Goal: Find contact information: Find contact information

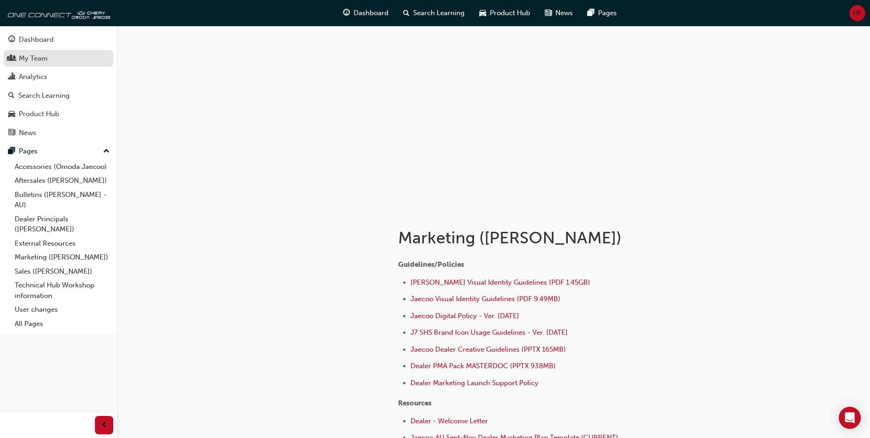
click at [25, 60] on div "My Team" at bounding box center [33, 58] width 29 height 11
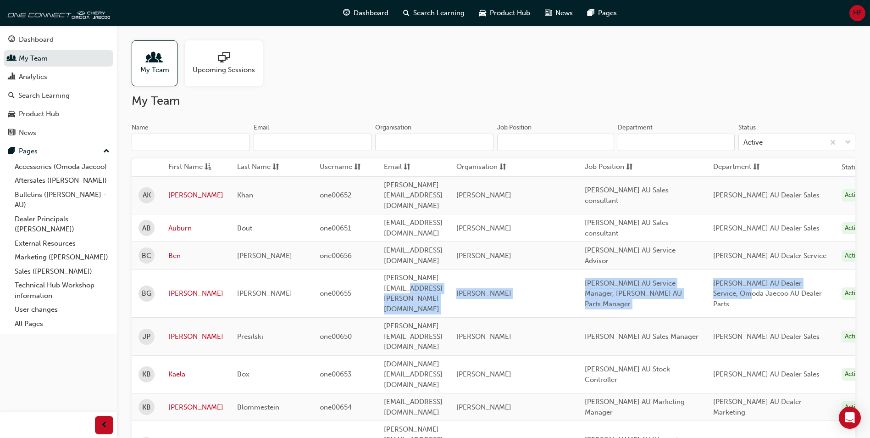
drag, startPoint x: 786, startPoint y: 270, endPoint x: 450, endPoint y: 257, distance: 336.9
click at [450, 269] on tr "[PERSON_NAME] one00655 [PERSON_NAME][EMAIL_ADDRESS][PERSON_NAME][DOMAIN_NAME] O…" at bounding box center [503, 293] width 743 height 48
click at [782, 279] on span "[PERSON_NAME] AU Dealer Service, Omoda Jaecoo AU Dealer Parts" at bounding box center [767, 293] width 109 height 29
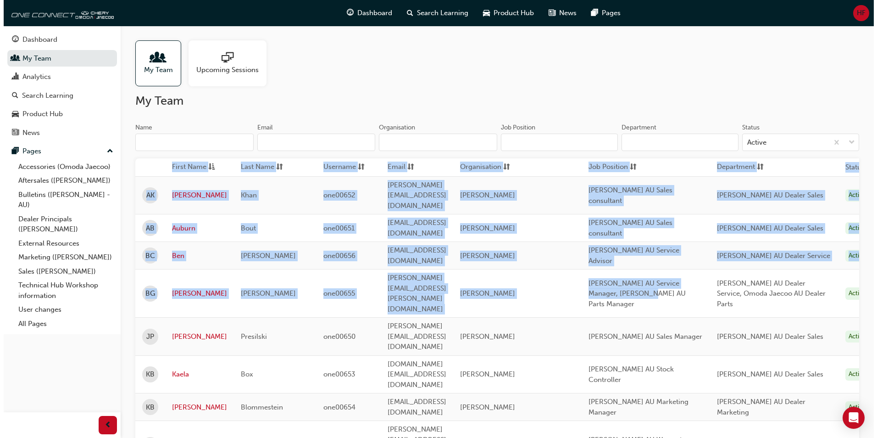
scroll to position [0, 76]
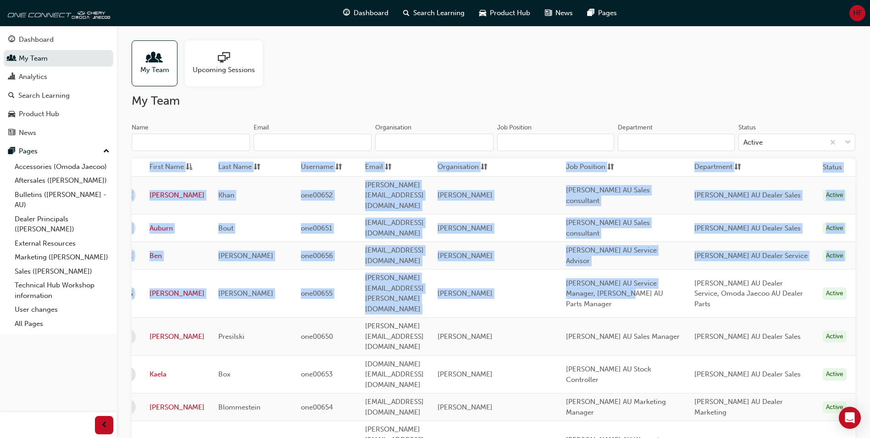
drag, startPoint x: 715, startPoint y: 262, endPoint x: 934, endPoint y: 268, distance: 218.9
click at [870, 268] on html "Your version of Internet Explorer is outdated and not supported. Please upgrade…" at bounding box center [435, 219] width 870 height 438
drag, startPoint x: 934, startPoint y: 268, endPoint x: 784, endPoint y: 269, distance: 149.5
click at [784, 279] on span "[PERSON_NAME] AU Dealer Service, Omoda Jaecoo AU Dealer Parts" at bounding box center [748, 293] width 109 height 29
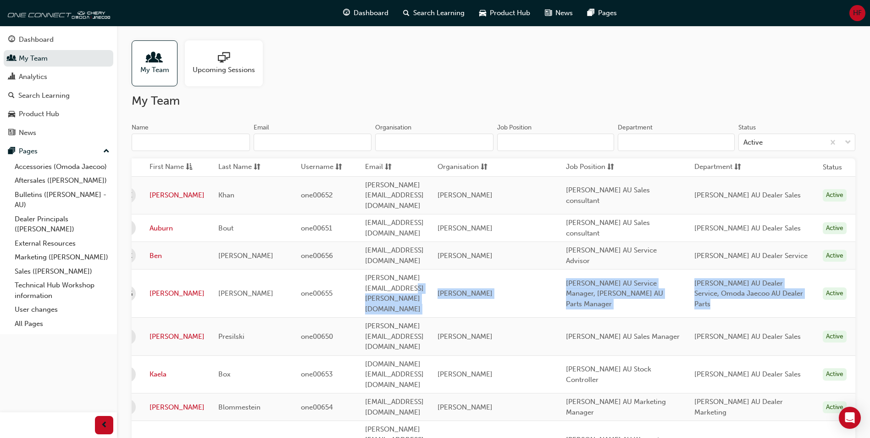
drag, startPoint x: 827, startPoint y: 262, endPoint x: 397, endPoint y: 258, distance: 430.3
click at [397, 269] on tr "[PERSON_NAME] one00655 [PERSON_NAME][EMAIL_ADDRESS][PERSON_NAME][DOMAIN_NAME] O…" at bounding box center [484, 293] width 743 height 48
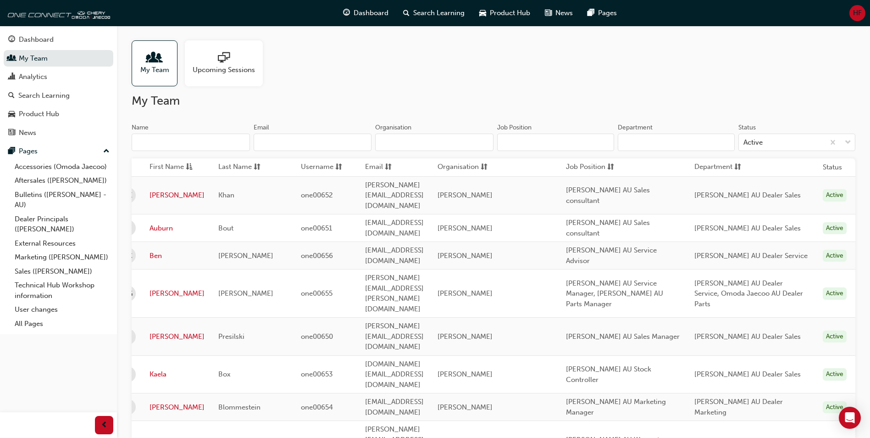
drag, startPoint x: 397, startPoint y: 258, endPoint x: 365, endPoint y: 272, distance: 35.1
click at [367, 273] on td "[PERSON_NAME][EMAIL_ADDRESS][PERSON_NAME][DOMAIN_NAME]" at bounding box center [394, 293] width 72 height 48
click at [365, 273] on span "[PERSON_NAME][EMAIL_ADDRESS][PERSON_NAME][DOMAIN_NAME]" at bounding box center [394, 292] width 59 height 39
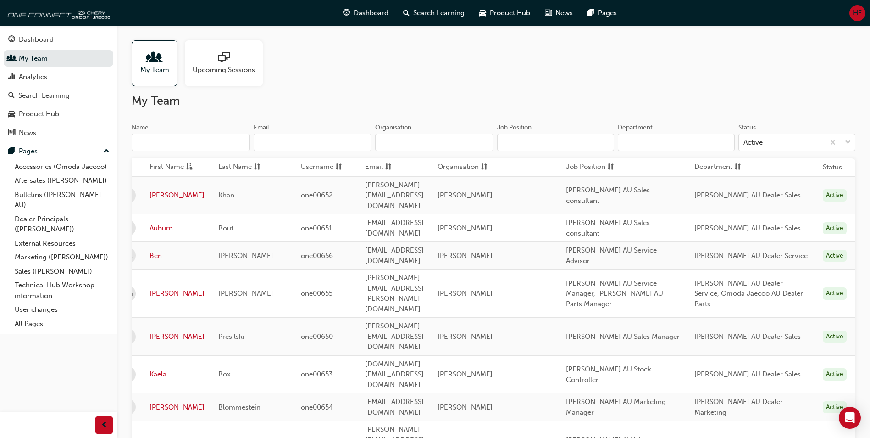
drag, startPoint x: 339, startPoint y: 264, endPoint x: 381, endPoint y: 267, distance: 42.3
click at [378, 273] on span "[PERSON_NAME][EMAIL_ADDRESS][PERSON_NAME][DOMAIN_NAME]" at bounding box center [394, 292] width 59 height 39
drag, startPoint x: 406, startPoint y: 265, endPoint x: 302, endPoint y: 264, distance: 104.1
click at [358, 269] on td "[PERSON_NAME][EMAIL_ADDRESS][PERSON_NAME][DOMAIN_NAME]" at bounding box center [394, 293] width 72 height 48
click at [422, 269] on td "[PERSON_NAME][EMAIL_ADDRESS][PERSON_NAME][DOMAIN_NAME]" at bounding box center [394, 293] width 72 height 48
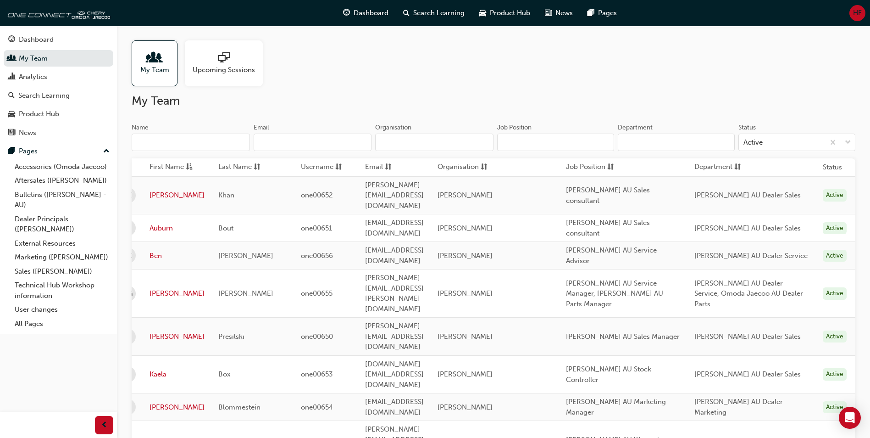
click at [835, 287] on div "Active" at bounding box center [835, 293] width 24 height 12
click at [37, 314] on link "User changes" at bounding box center [62, 309] width 102 height 14
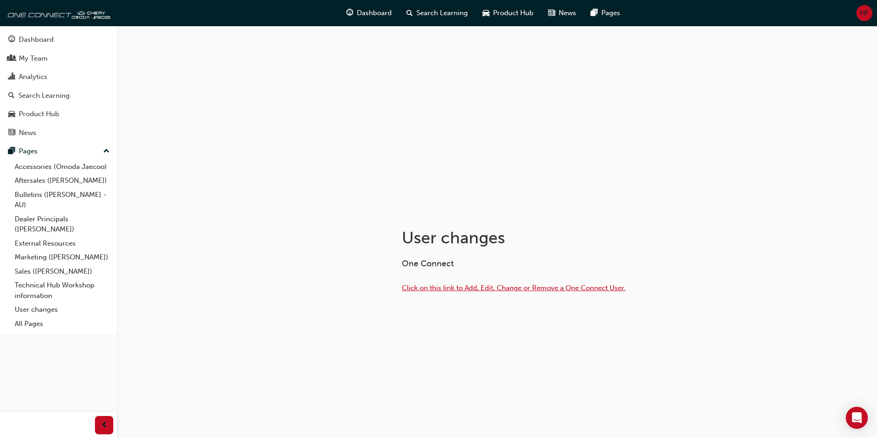
click at [500, 290] on span "Click on this link to Add, Edit, Change or Remove a One Connect User." at bounding box center [514, 287] width 224 height 8
